Goal: Task Accomplishment & Management: Manage account settings

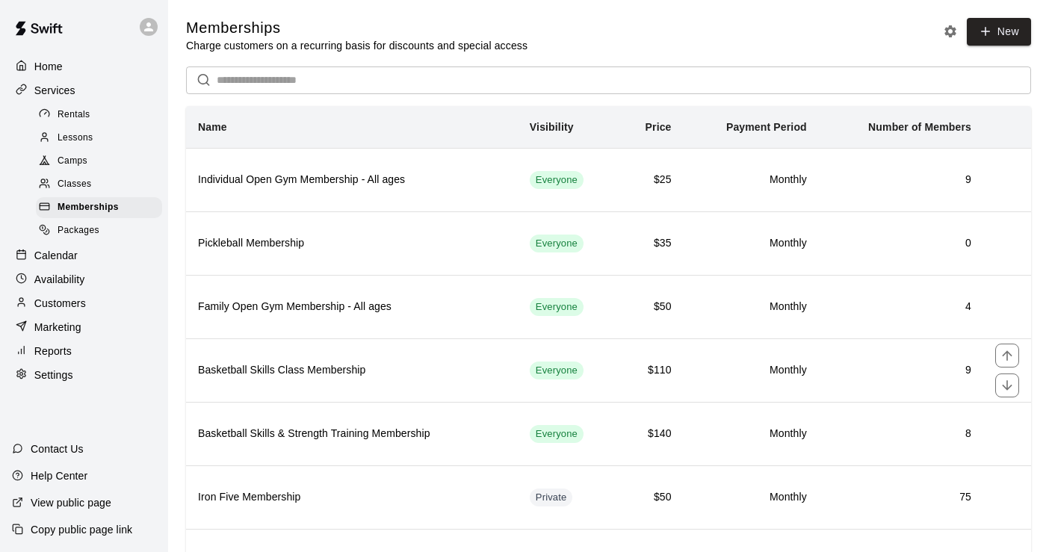
scroll to position [166, 0]
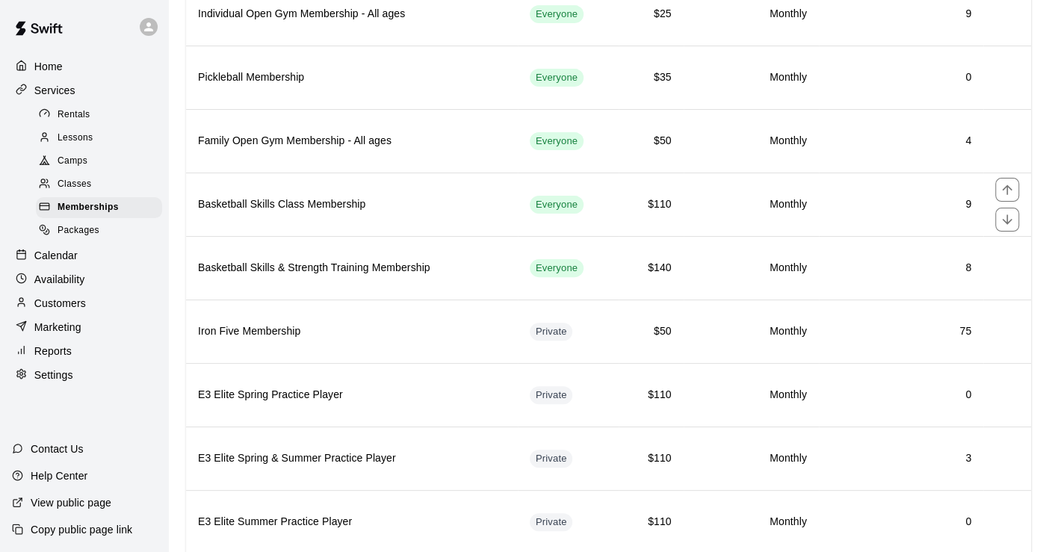
click at [435, 214] on th "Basketball Skills Class Membership" at bounding box center [352, 204] width 332 height 63
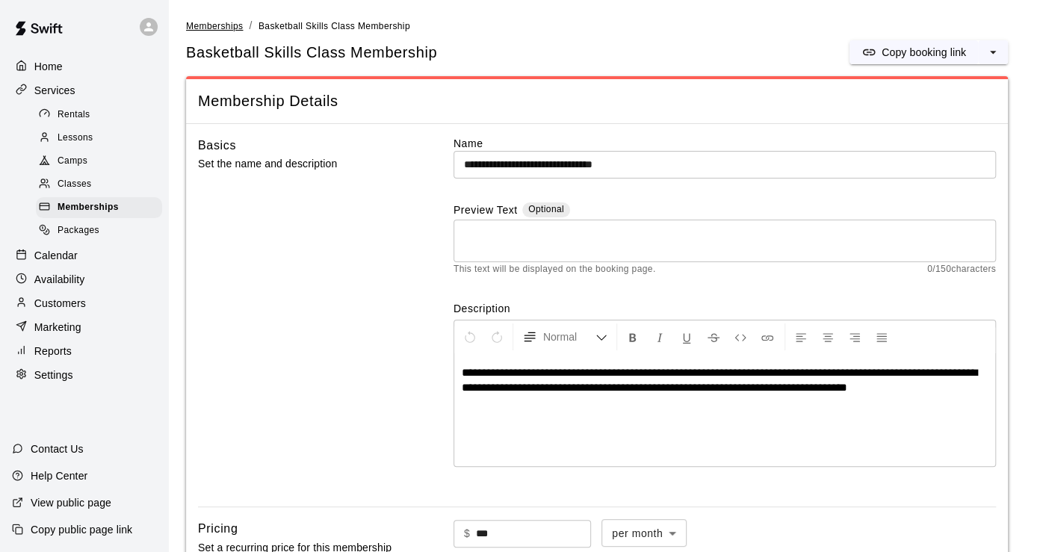
click at [222, 28] on span "Memberships" at bounding box center [214, 26] width 57 height 10
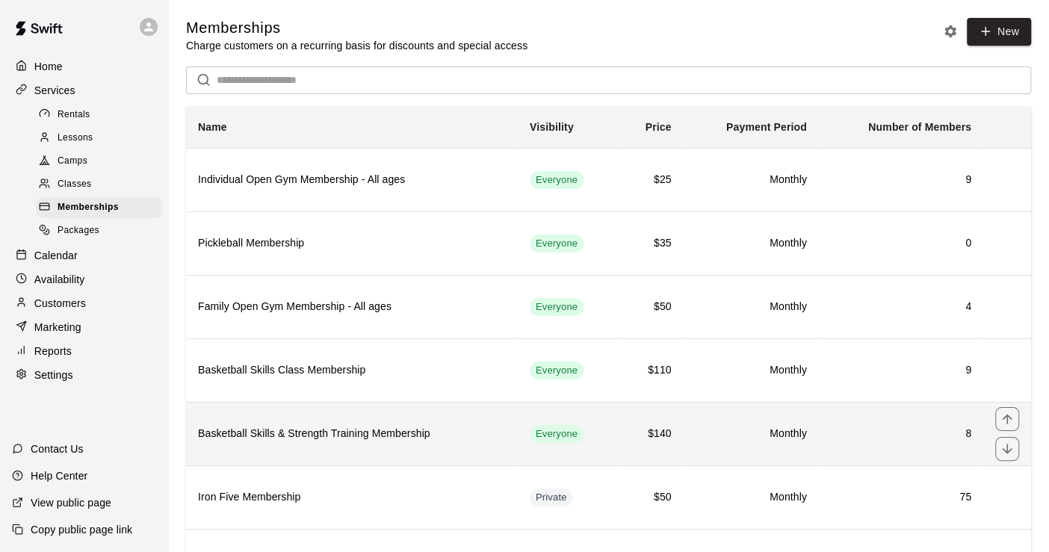
click at [382, 426] on h6 "Basketball Skills & Strength Training Membership" at bounding box center [352, 434] width 308 height 16
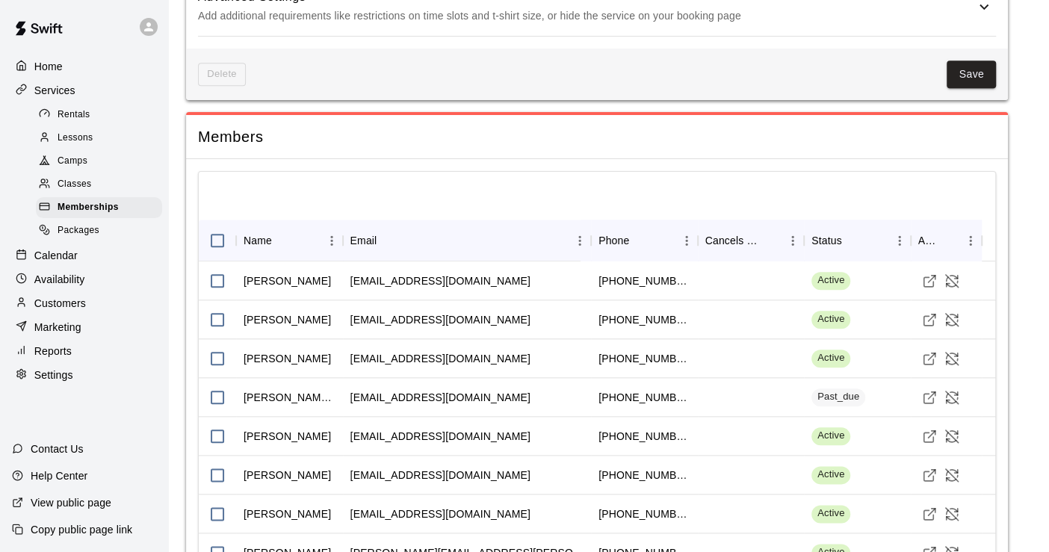
scroll to position [984, 0]
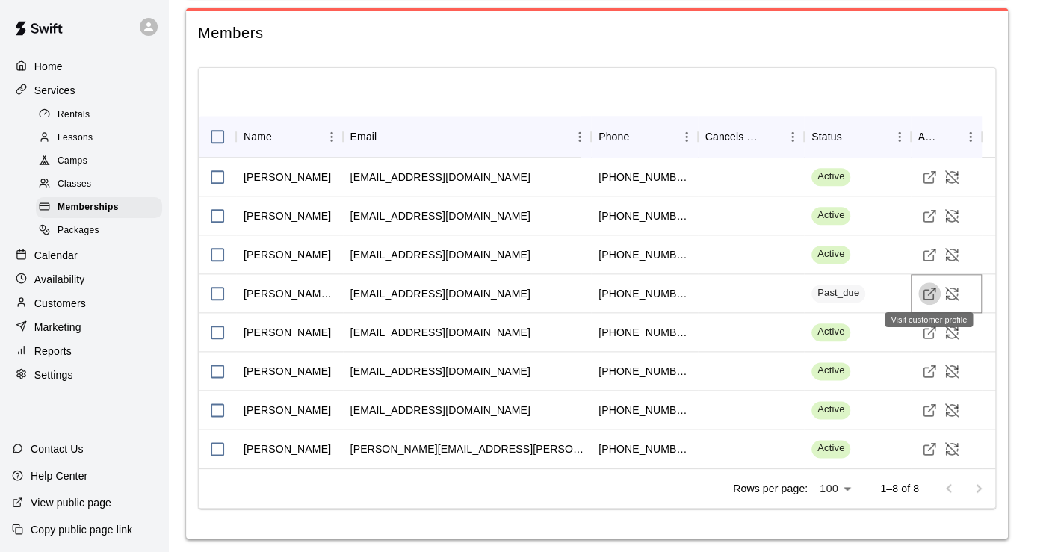
click at [926, 291] on icon "Visit customer profile" at bounding box center [929, 293] width 15 height 15
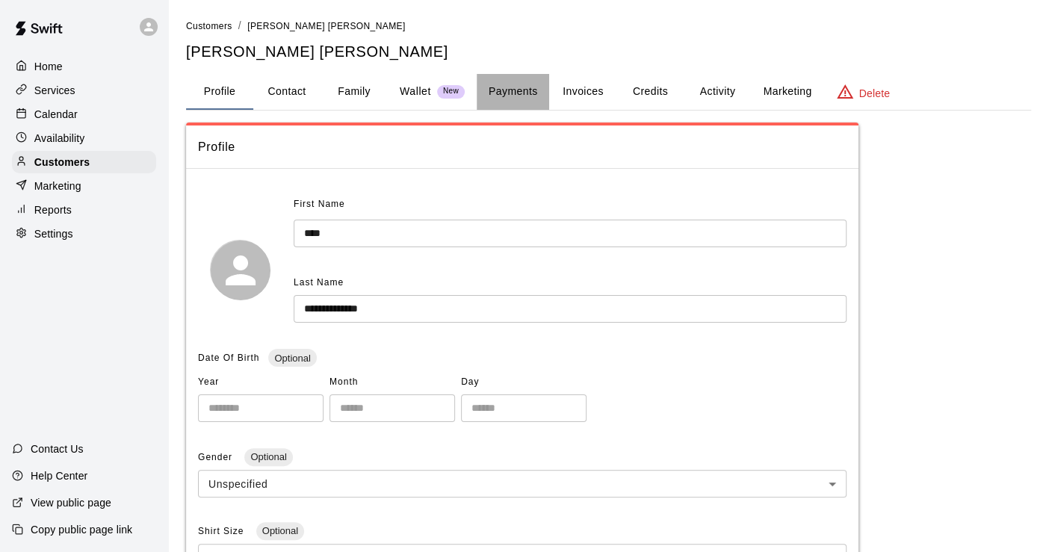
click at [514, 92] on button "Payments" at bounding box center [513, 92] width 72 height 36
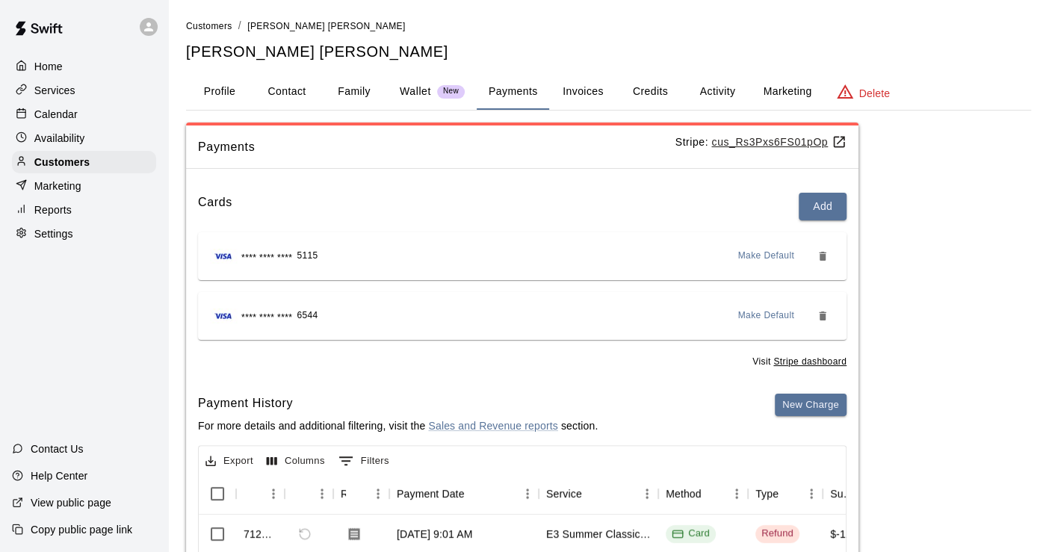
click at [715, 90] on button "Activity" at bounding box center [716, 92] width 67 height 36
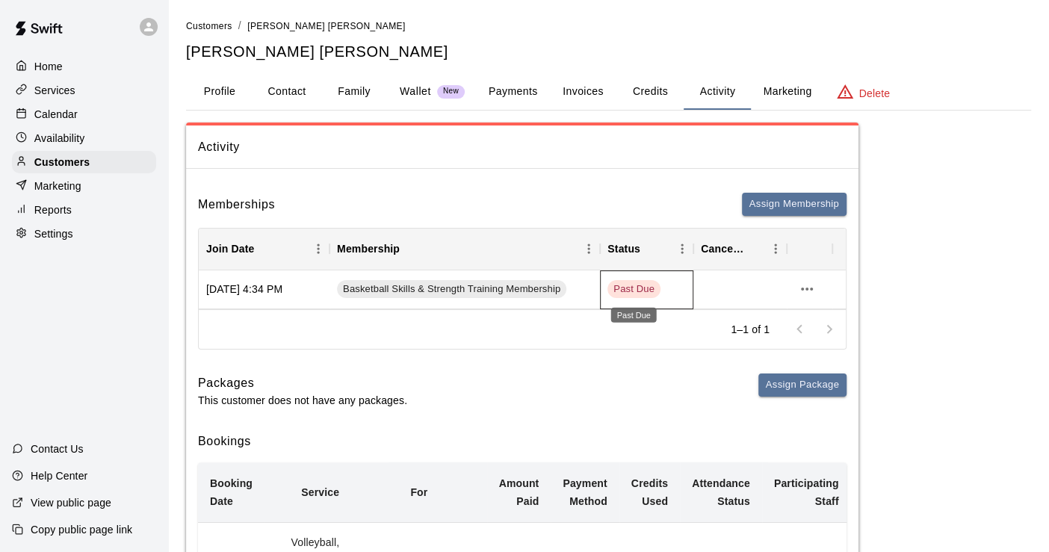
click at [642, 290] on span "Past Due" at bounding box center [633, 289] width 53 height 14
click at [810, 285] on icon "more actions" at bounding box center [807, 289] width 18 height 18
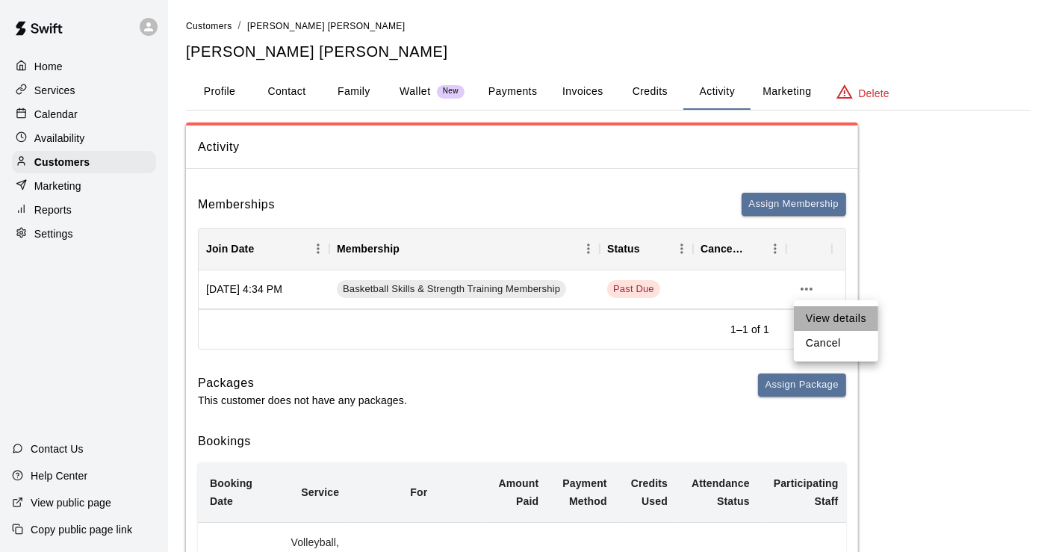
click at [816, 311] on li "View details" at bounding box center [836, 318] width 84 height 25
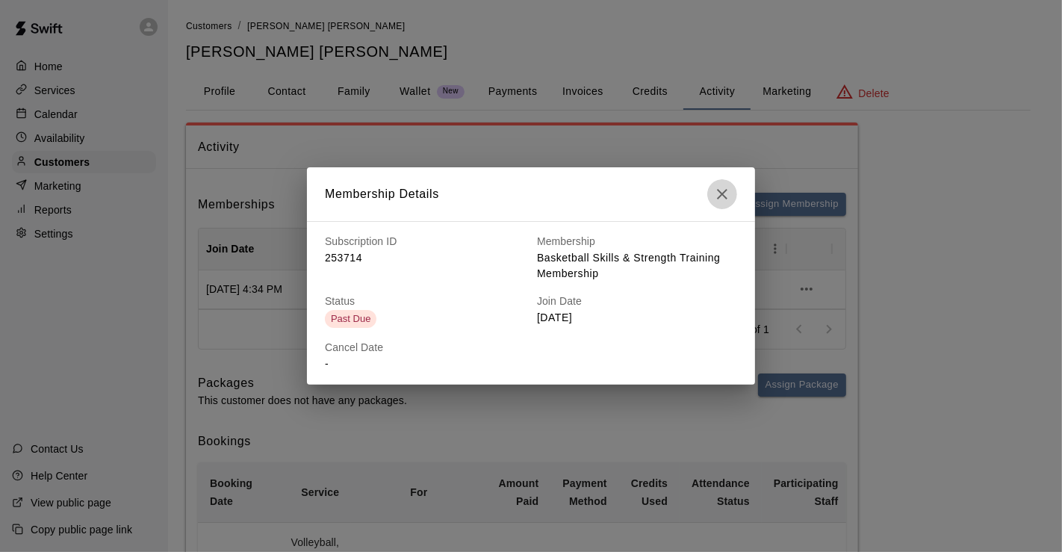
click at [719, 192] on icon "button" at bounding box center [722, 194] width 18 height 18
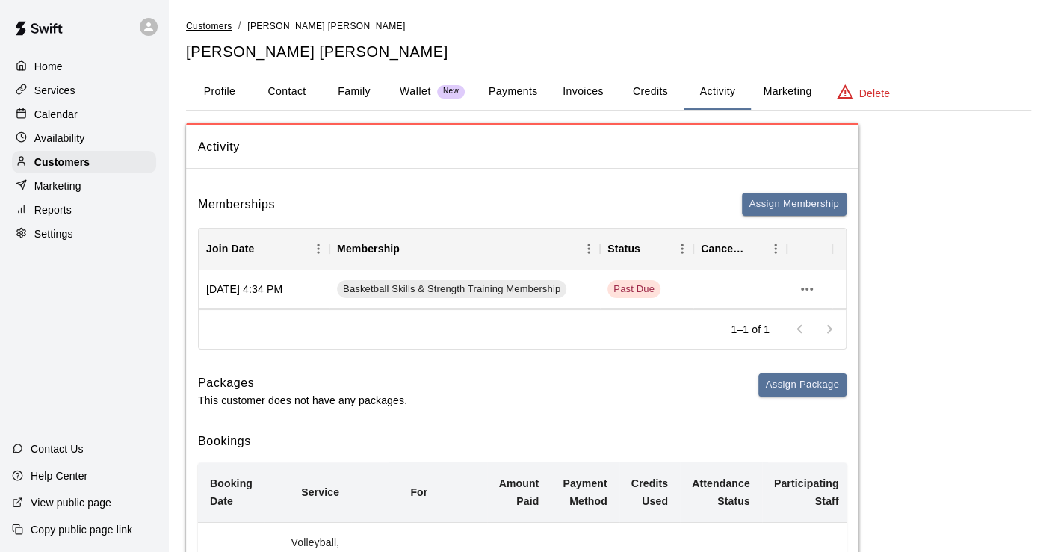
click at [206, 21] on span "Customers" at bounding box center [209, 26] width 46 height 10
